Goal: Task Accomplishment & Management: Manage account settings

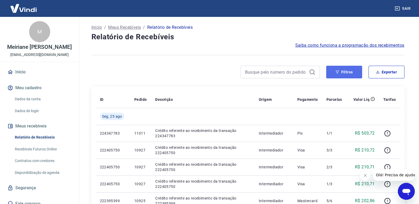
click at [358, 75] on button "Filtros" at bounding box center [344, 72] width 36 height 13
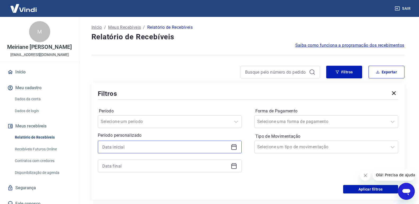
click at [130, 148] on input at bounding box center [165, 147] width 126 height 8
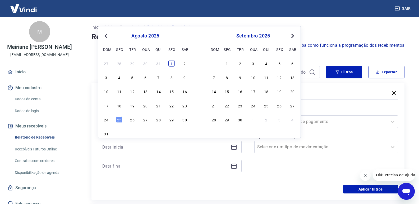
click at [173, 61] on div "1" at bounding box center [171, 63] width 6 height 6
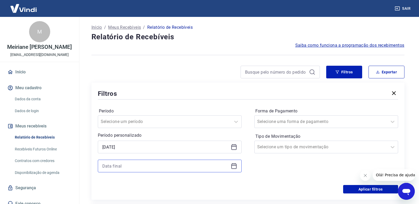
click at [128, 169] on input at bounding box center [165, 166] width 126 height 8
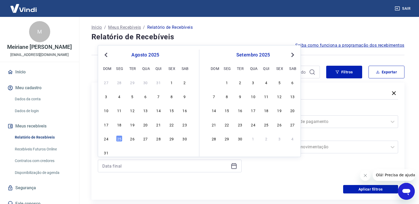
click at [107, 54] on span "Previous Month" at bounding box center [107, 55] width 0 height 6
click at [271, 31] on div "Início / Meus Recebíveis / Relatório de Recebíveis" at bounding box center [248, 27] width 313 height 8
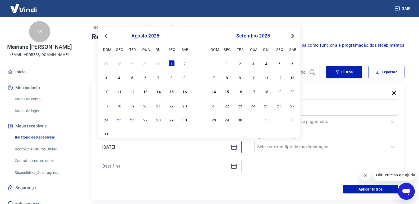
click at [134, 146] on input "[DATE]" at bounding box center [165, 147] width 126 height 8
click at [122, 90] on div "11" at bounding box center [119, 91] width 6 height 6
type input "[DATE]"
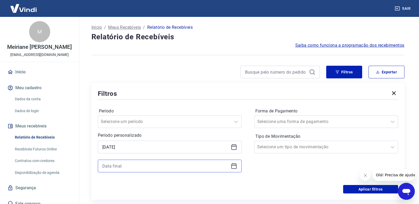
click at [123, 169] on input at bounding box center [165, 166] width 126 height 8
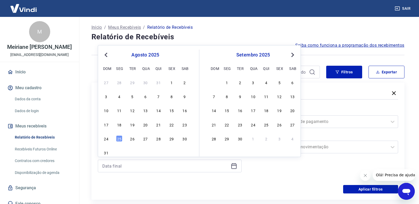
drag, startPoint x: 121, startPoint y: 138, endPoint x: 142, endPoint y: 144, distance: 21.8
click at [121, 138] on div "25" at bounding box center [119, 139] width 6 height 6
type input "[DATE]"
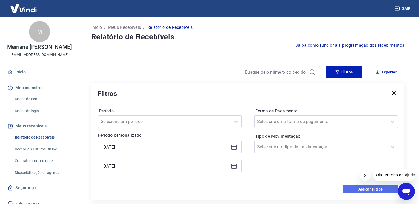
click at [382, 190] on button "Aplicar filtros" at bounding box center [370, 189] width 55 height 8
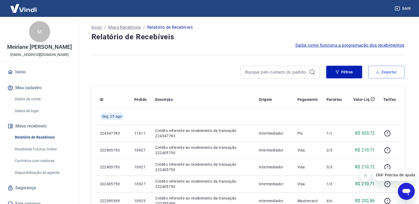
click at [381, 75] on button "Exportar" at bounding box center [387, 72] width 36 height 13
type input "[DATE]"
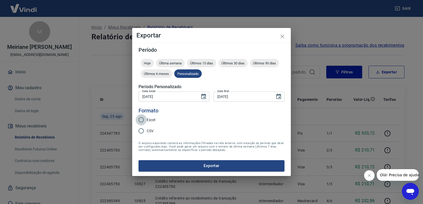
click at [142, 120] on input "Excel" at bounding box center [141, 120] width 11 height 11
radio input "true"
click at [183, 169] on button "Exportar" at bounding box center [212, 166] width 146 height 11
